Goal: Find specific page/section: Find specific page/section

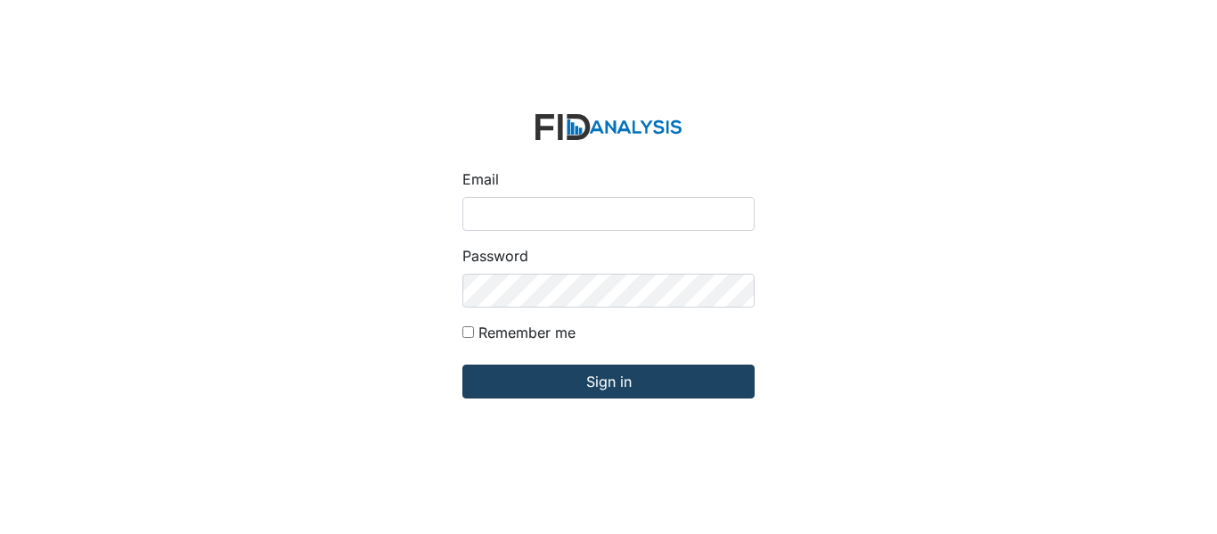
type input "[EMAIL_ADDRESS][DOMAIN_NAME]"
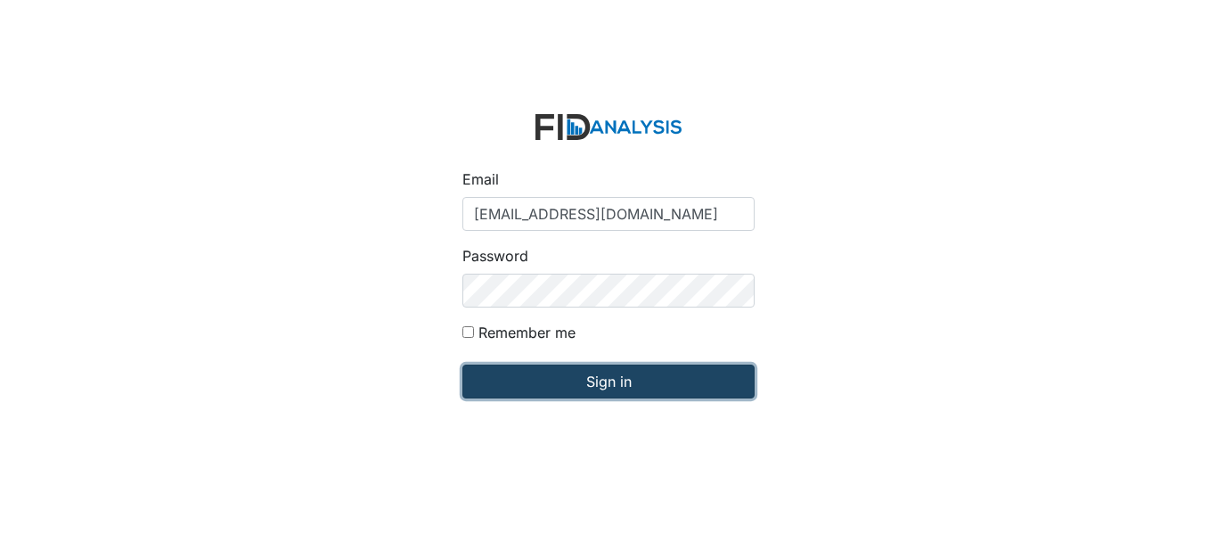
click at [528, 381] on input "Sign in" at bounding box center [609, 381] width 292 height 34
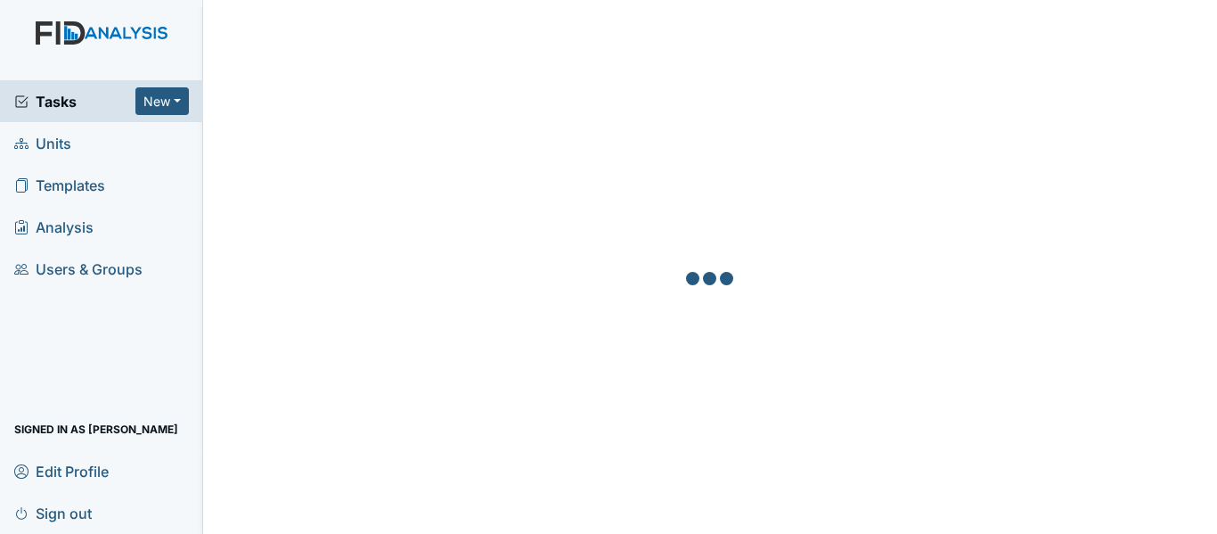
click at [94, 156] on link "Units" at bounding box center [101, 143] width 203 height 42
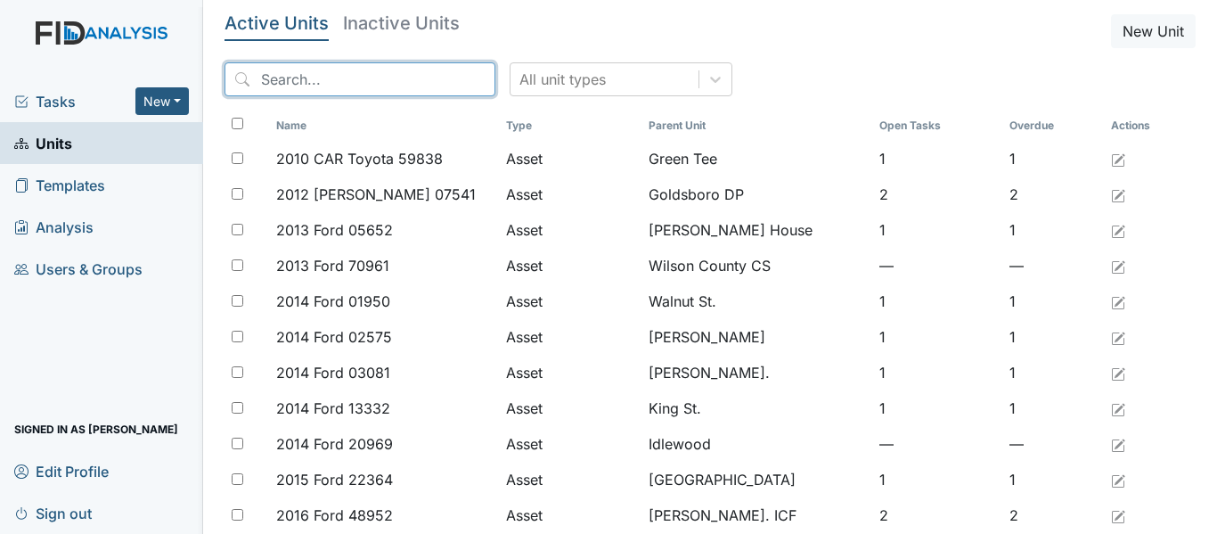
click at [356, 86] on input "search" at bounding box center [360, 79] width 271 height 34
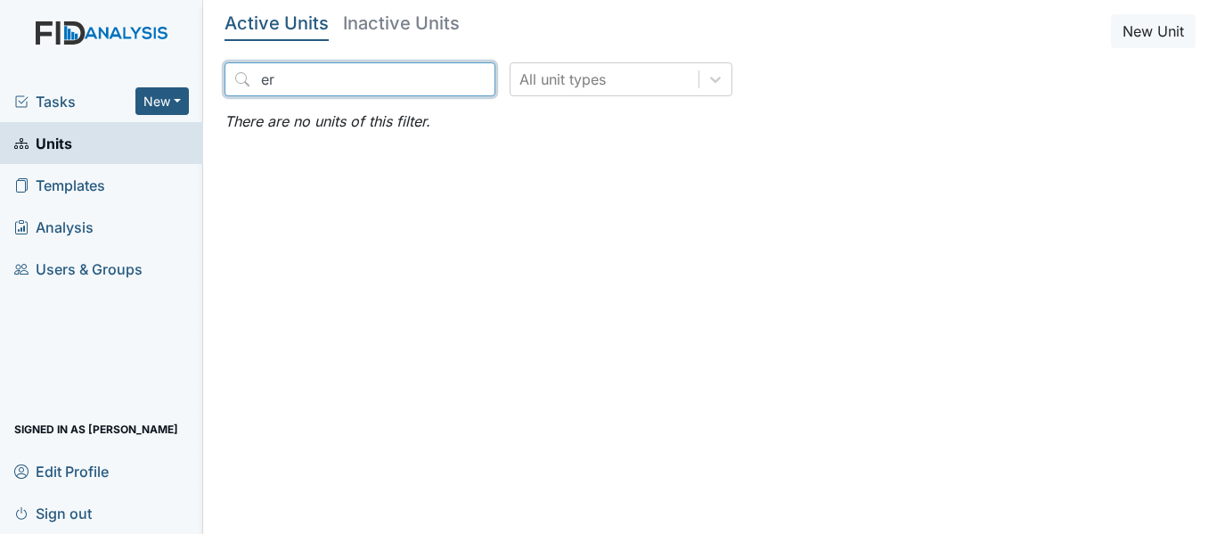
type input "e"
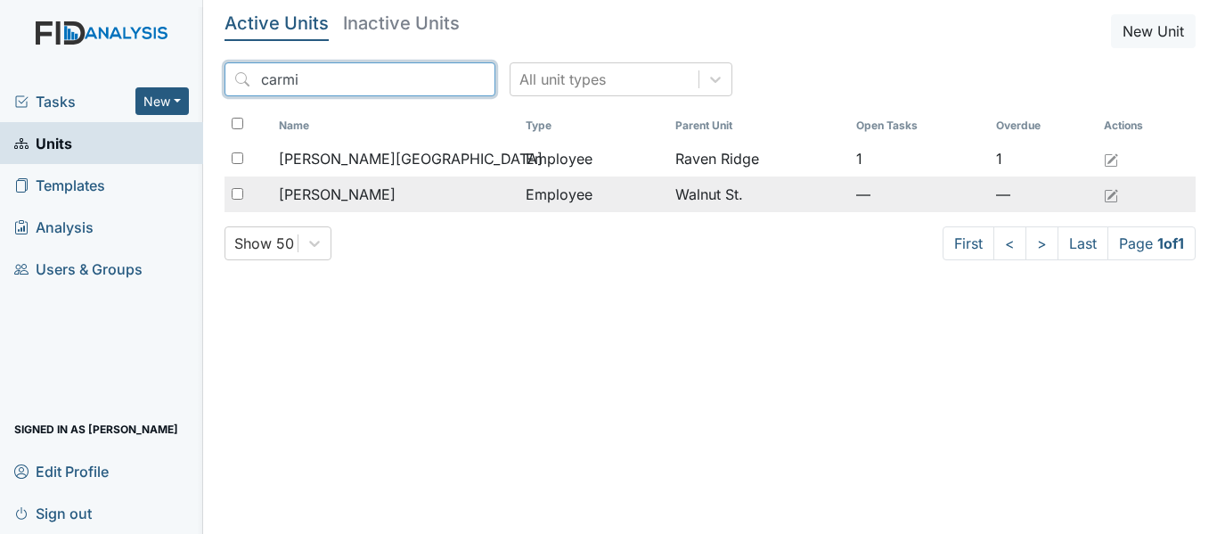
type input "carmi"
click at [396, 201] on span "Carmichael, Teerica" at bounding box center [337, 194] width 117 height 21
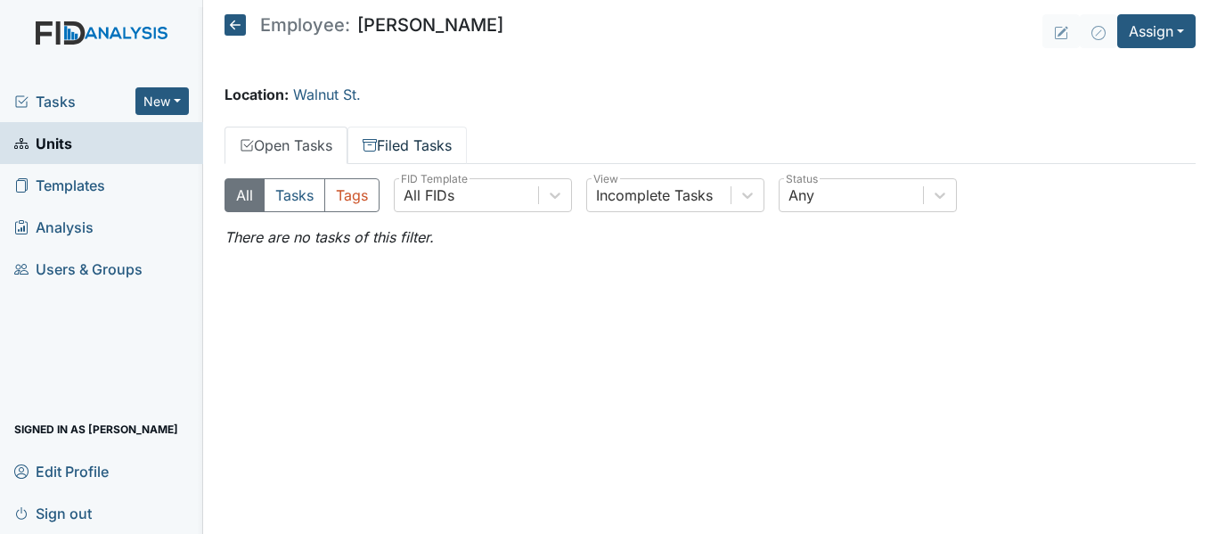
click at [413, 143] on link "Filed Tasks" at bounding box center [407, 145] width 119 height 37
click at [423, 144] on link "Filed Tasks" at bounding box center [407, 145] width 119 height 37
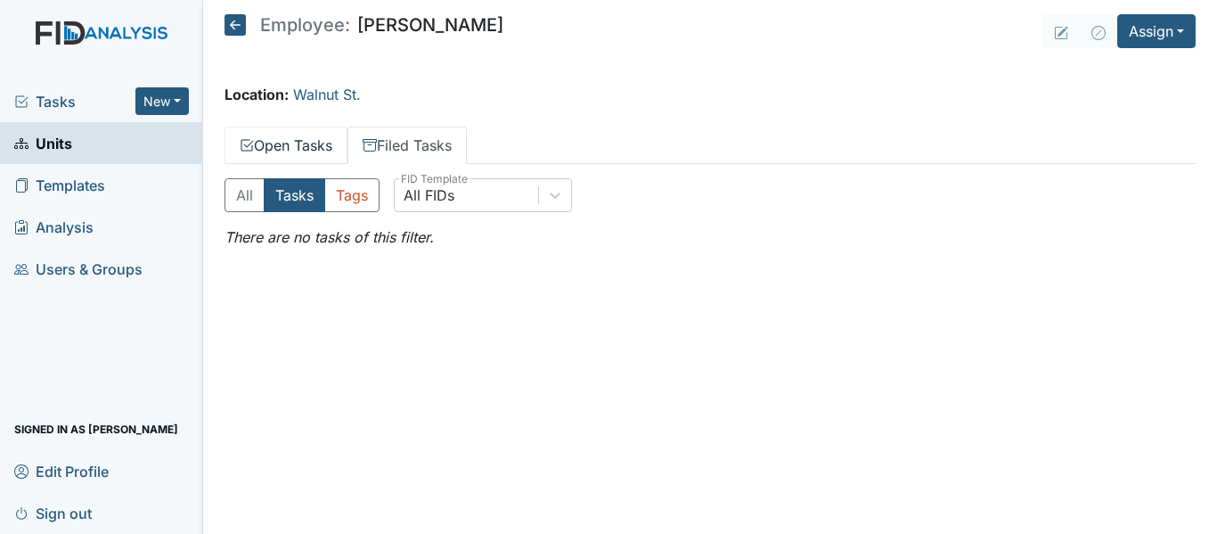
click at [326, 143] on link "Open Tasks" at bounding box center [286, 145] width 123 height 37
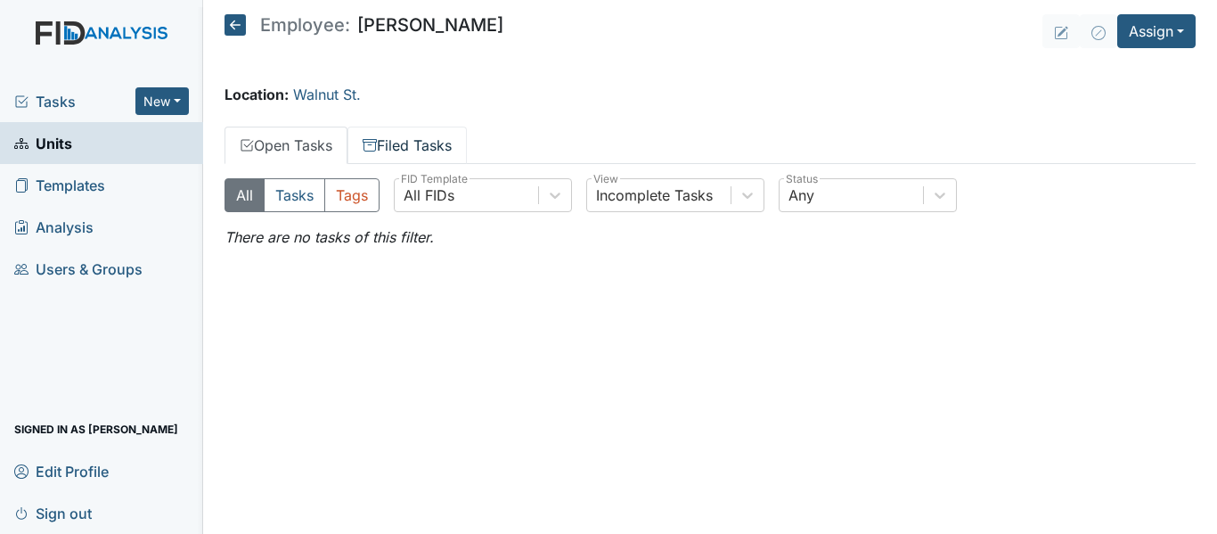
click at [422, 158] on link "Filed Tasks" at bounding box center [407, 145] width 119 height 37
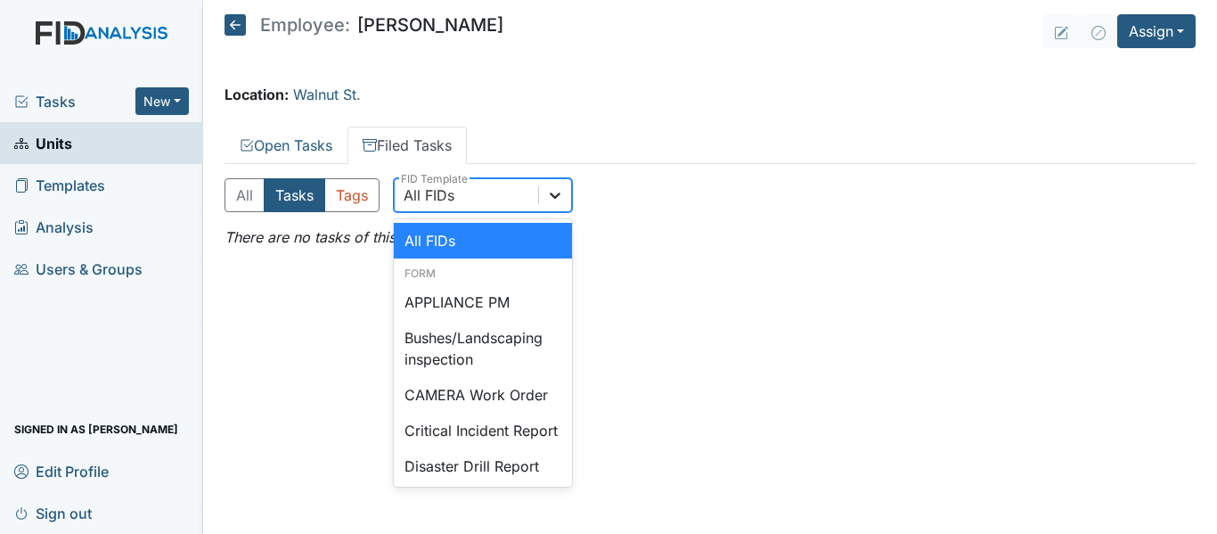
click at [560, 198] on icon at bounding box center [555, 195] width 18 height 18
click at [667, 213] on div "All Tasks Tags option All FIDs focused, 1 of 5. 47 results available. Use Up an…" at bounding box center [710, 202] width 971 height 48
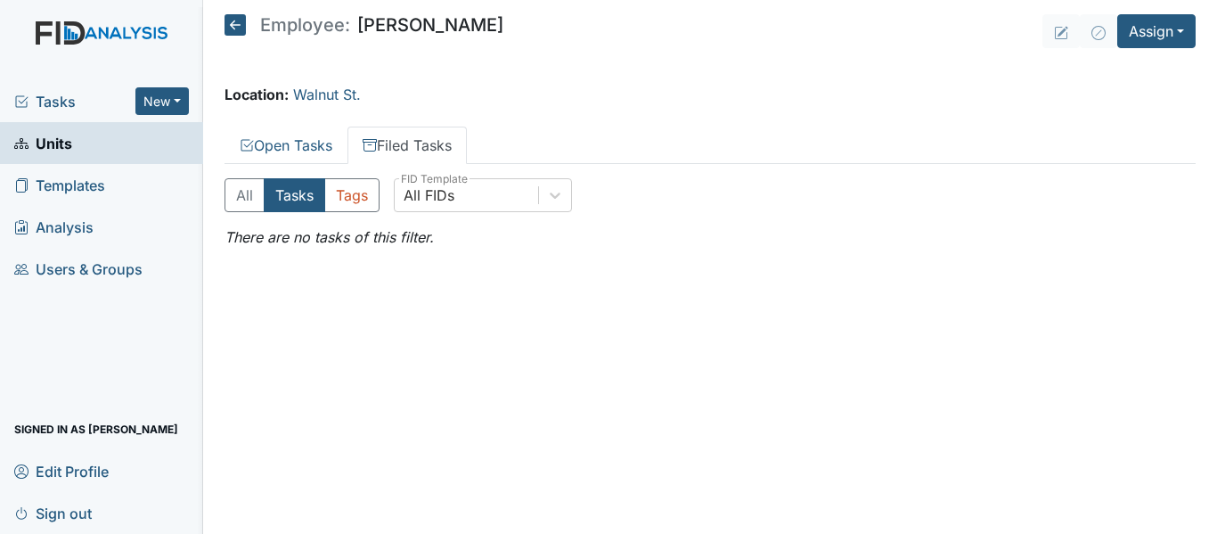
click at [20, 97] on icon at bounding box center [21, 101] width 14 height 14
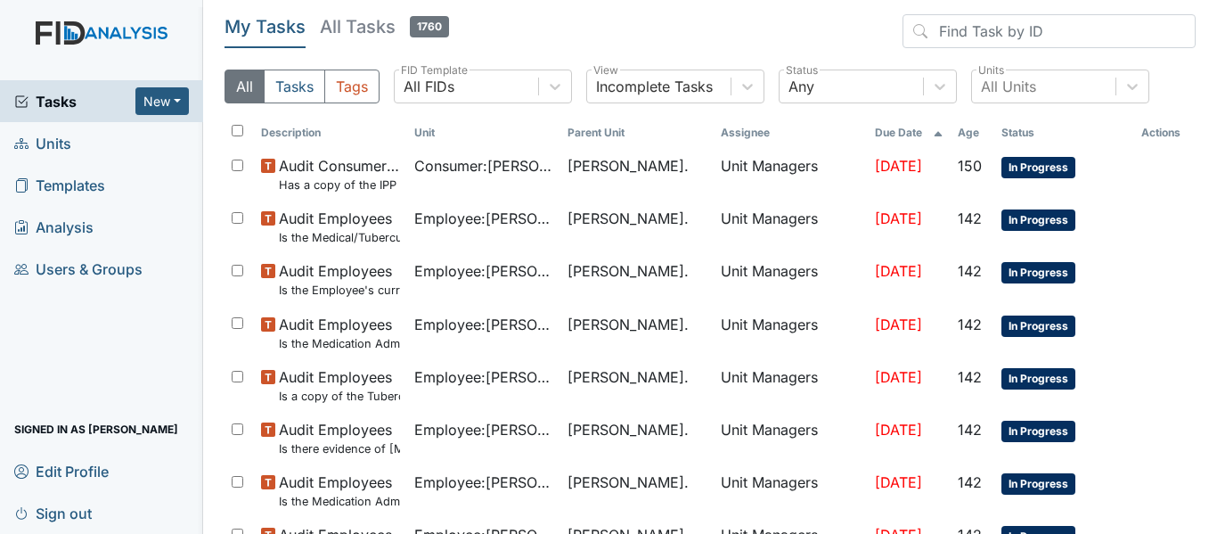
click at [70, 135] on span "Units" at bounding box center [42, 143] width 57 height 28
